Goal: Task Accomplishment & Management: Complete application form

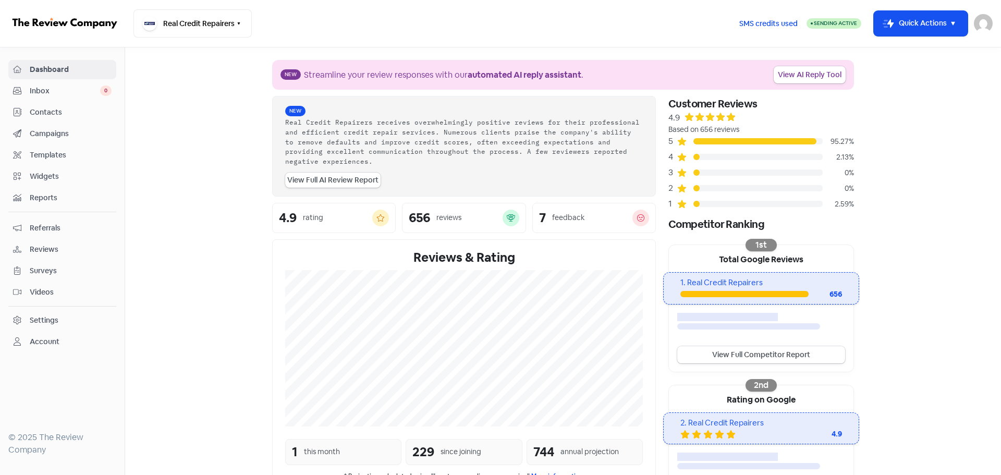
click at [923, 15] on button "Icon For Thunder-move Quick Actions" at bounding box center [921, 23] width 94 height 25
click at [881, 55] on button "Add new contact" at bounding box center [906, 50] width 121 height 21
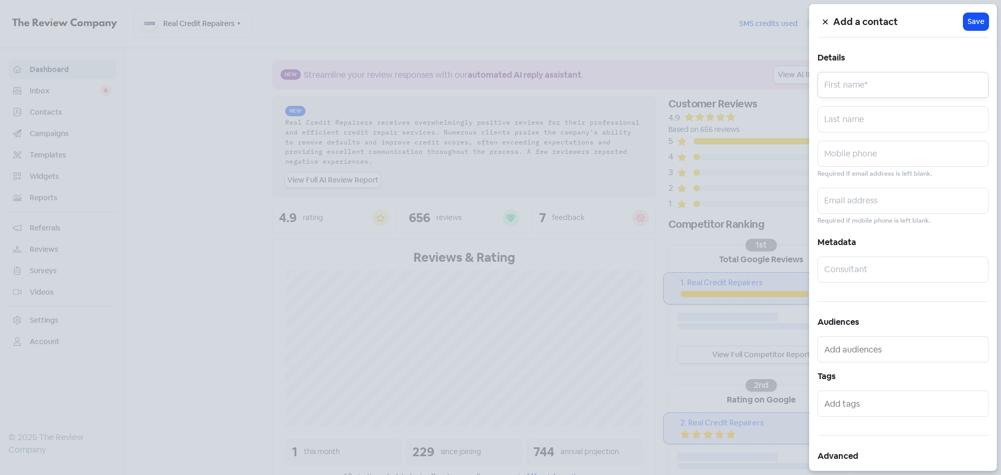
click at [835, 88] on input "text" at bounding box center [903, 85] width 171 height 26
paste input "[PERSON_NAME]"
click at [858, 86] on input "[PERSON_NAME]" at bounding box center [903, 85] width 171 height 26
type input "[PERSON_NAME]"
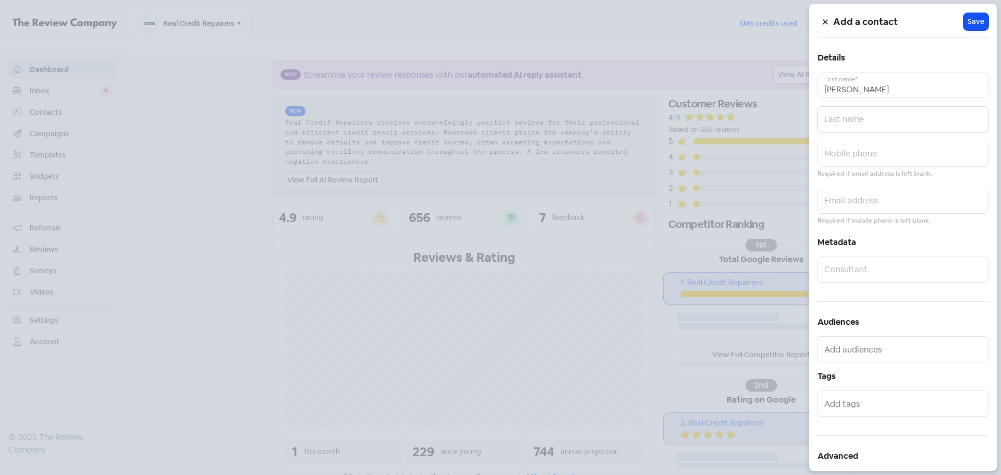
paste input "GAVIRI"
type input "GAVIRI"
paste input "0411260745"
type input "0411260745"
paste input "[EMAIL_ADDRESS][DOMAIN_NAME]"
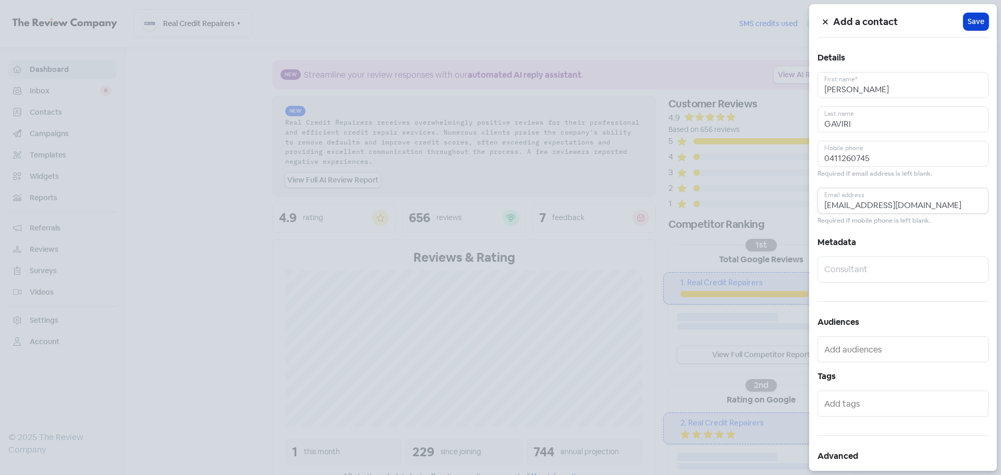
type input "[EMAIL_ADDRESS][DOMAIN_NAME]"
click at [968, 25] on span "Save" at bounding box center [976, 21] width 17 height 11
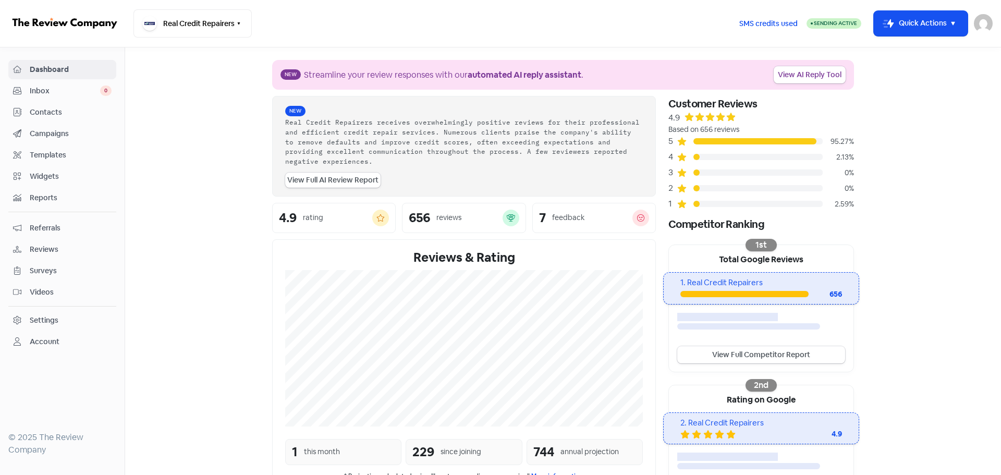
click at [949, 465] on section "New Streamline your review responses with our automated AI reply assistant . Vi…" at bounding box center [563, 348] width 876 height 603
